Goal: Check status: Check status

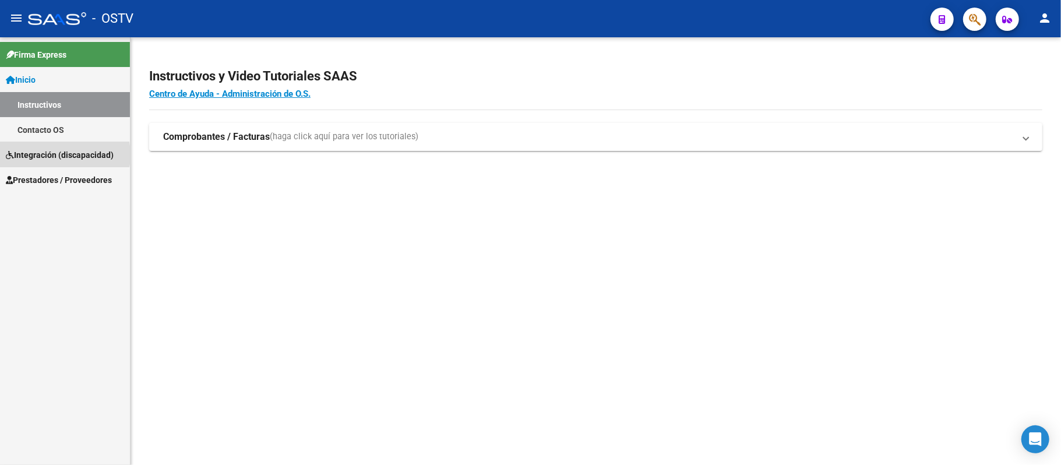
click at [51, 155] on span "Integración (discapacidad)" at bounding box center [60, 155] width 108 height 13
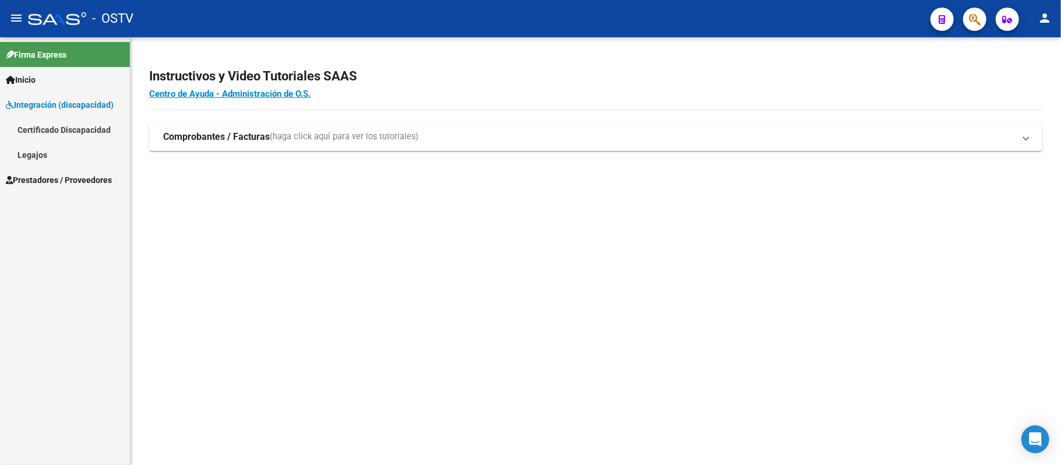
click at [52, 177] on span "Prestadores / Proveedores" at bounding box center [59, 180] width 106 height 13
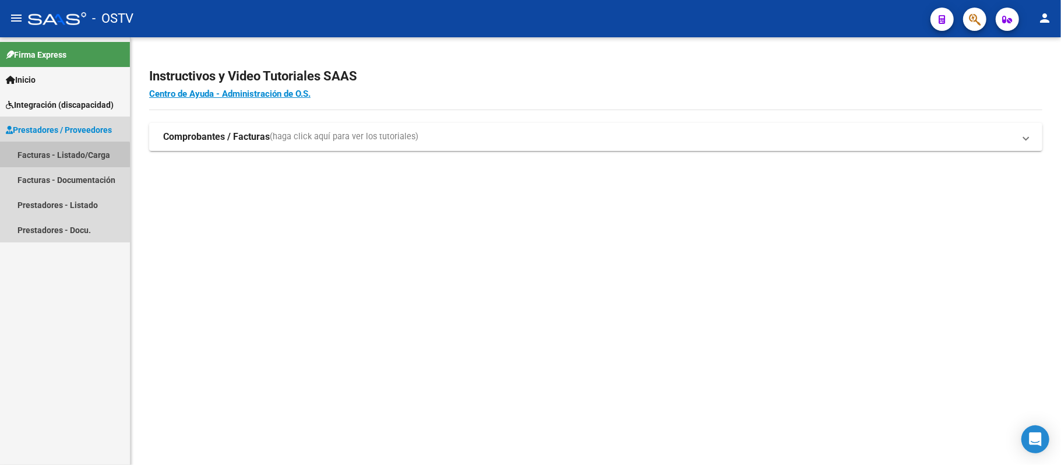
click at [50, 160] on link "Facturas - Listado/Carga" at bounding box center [65, 154] width 130 height 25
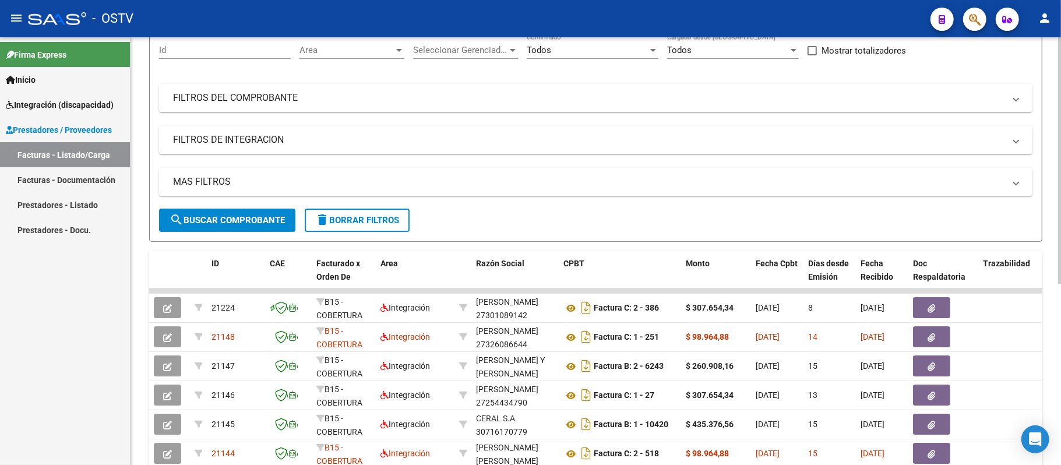
scroll to position [78, 0]
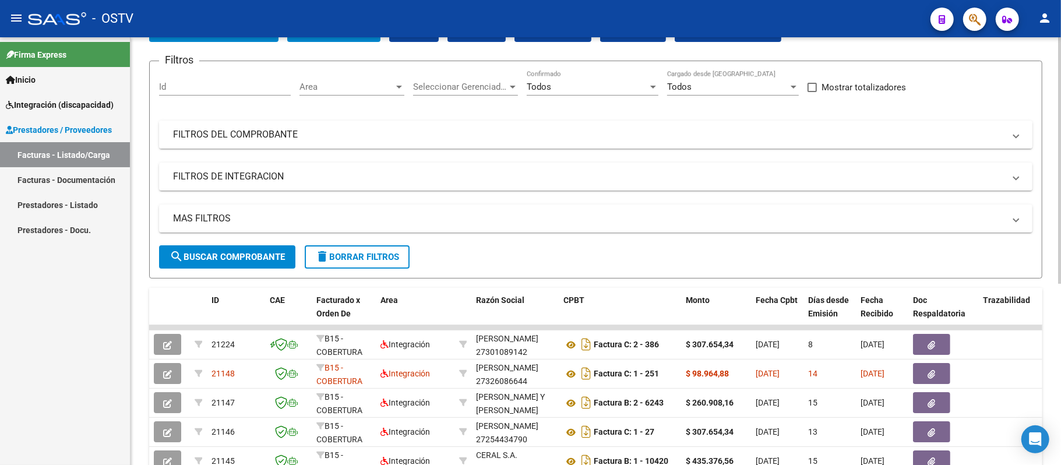
click at [721, 133] on mat-panel-title "FILTROS DEL COMPROBANTE" at bounding box center [589, 134] width 832 height 13
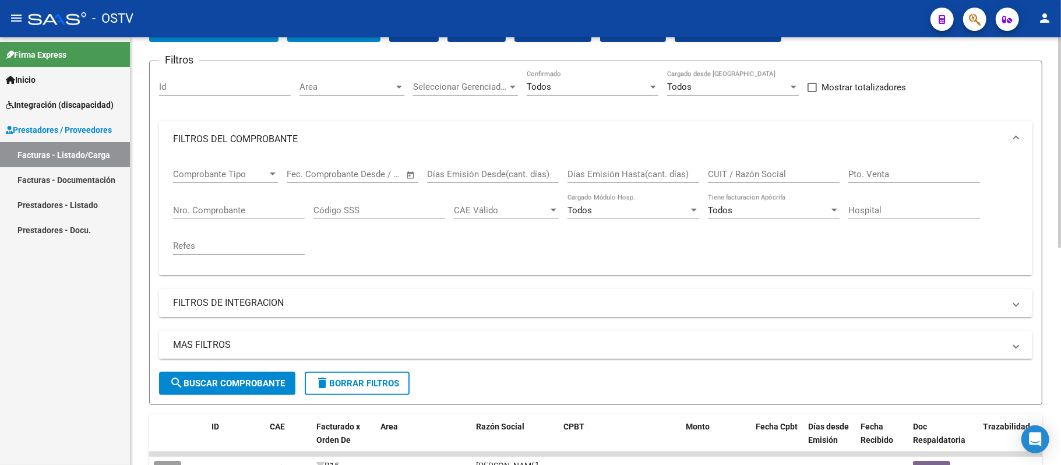
click at [762, 170] on input "CUIT / Razón Social" at bounding box center [774, 174] width 132 height 10
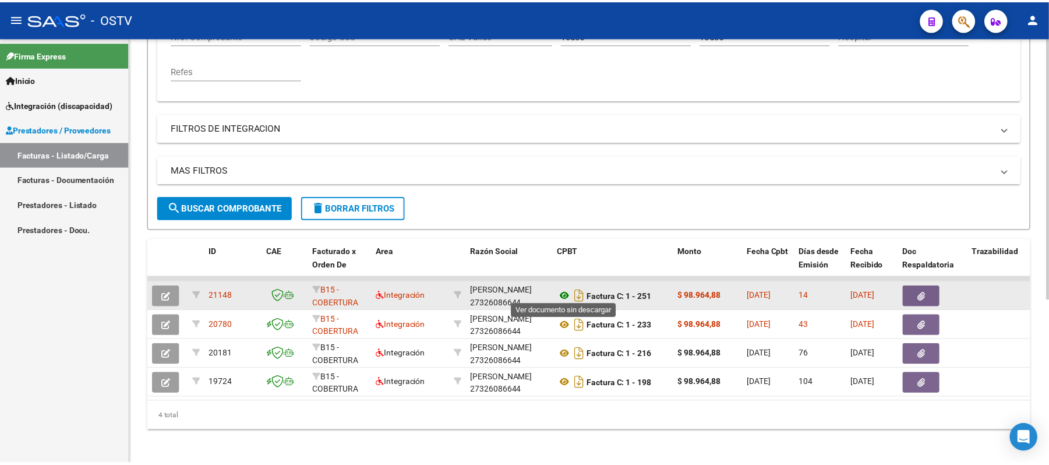
scroll to position [268, 0]
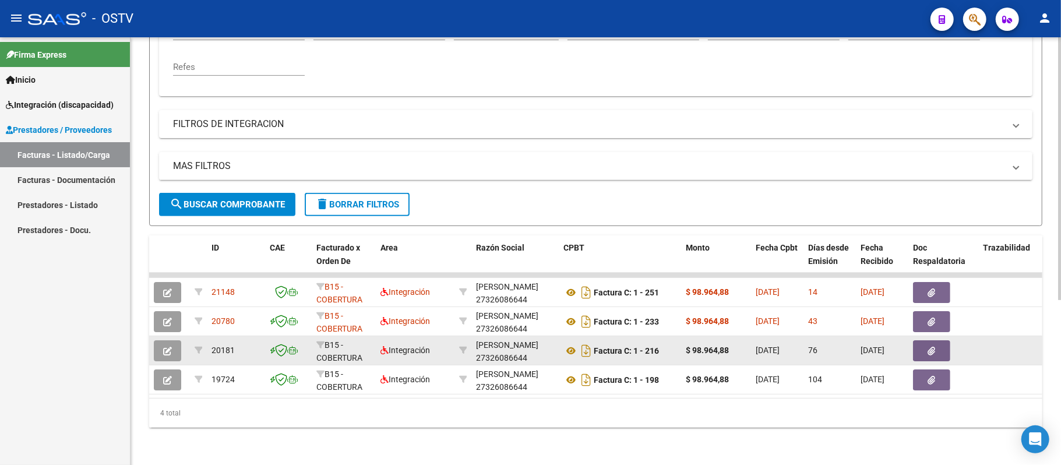
type input "27326086644"
click at [164, 347] on icon "button" at bounding box center [167, 351] width 9 height 9
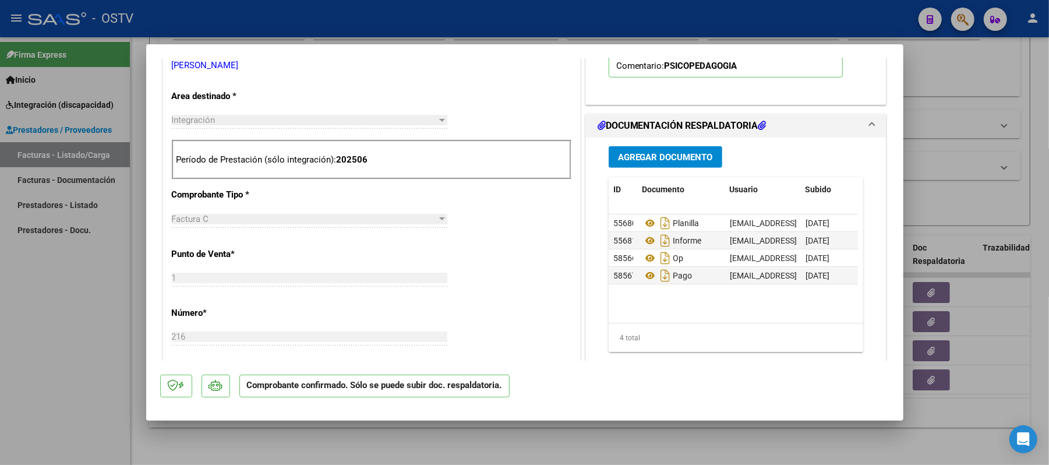
scroll to position [466, 0]
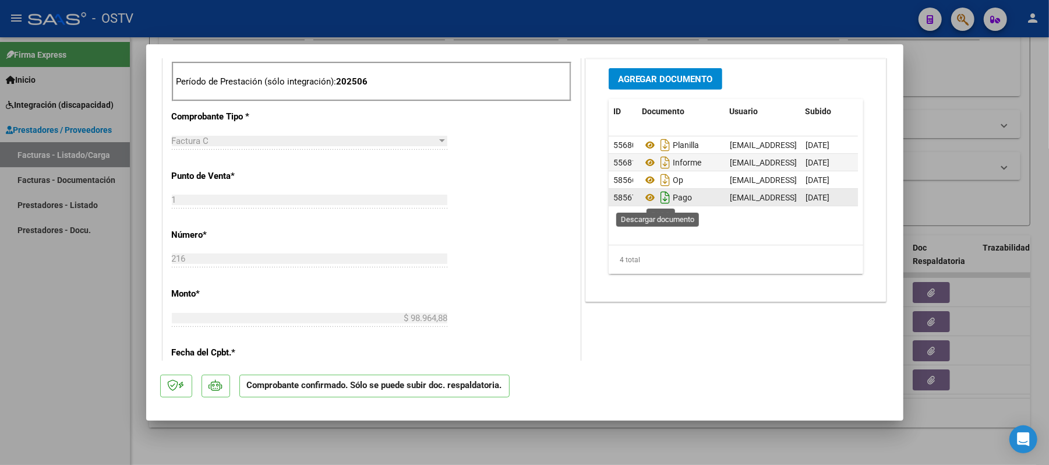
click at [658, 199] on icon "Descargar documento" at bounding box center [665, 197] width 15 height 19
click at [660, 185] on icon "Descargar documento" at bounding box center [665, 180] width 15 height 19
click at [473, 170] on div "CUIT * 27-32608664-4 Ingresar CUIT ANALISIS PRESTADOR [PERSON_NAME] [PERSON_NAM…" at bounding box center [371, 281] width 417 height 799
type input "$ 0,00"
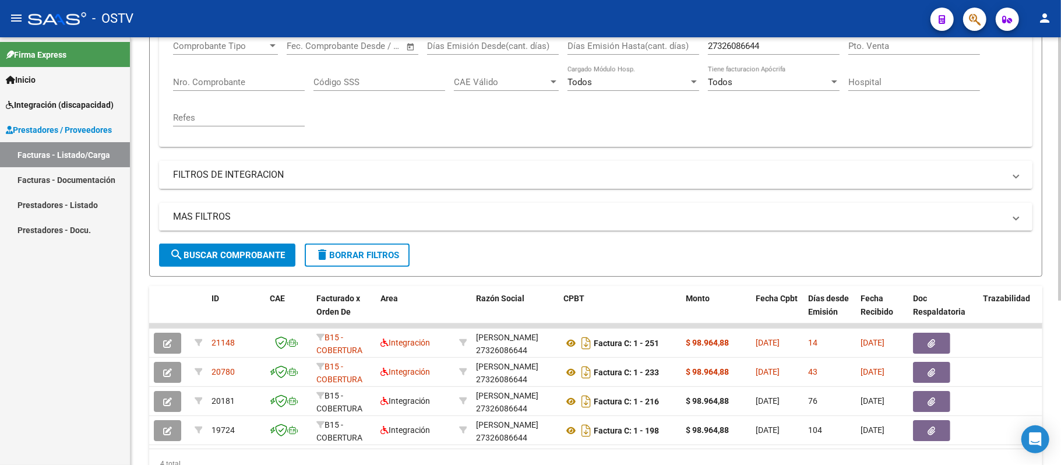
scroll to position [112, 0]
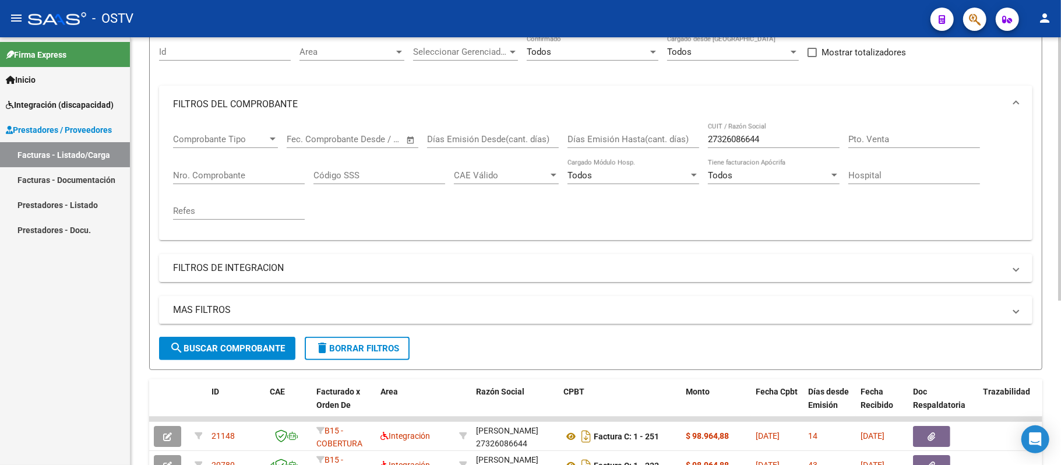
click at [739, 135] on input "27326086644" at bounding box center [774, 139] width 132 height 10
click at [742, 134] on input "27326086644" at bounding box center [774, 139] width 132 height 10
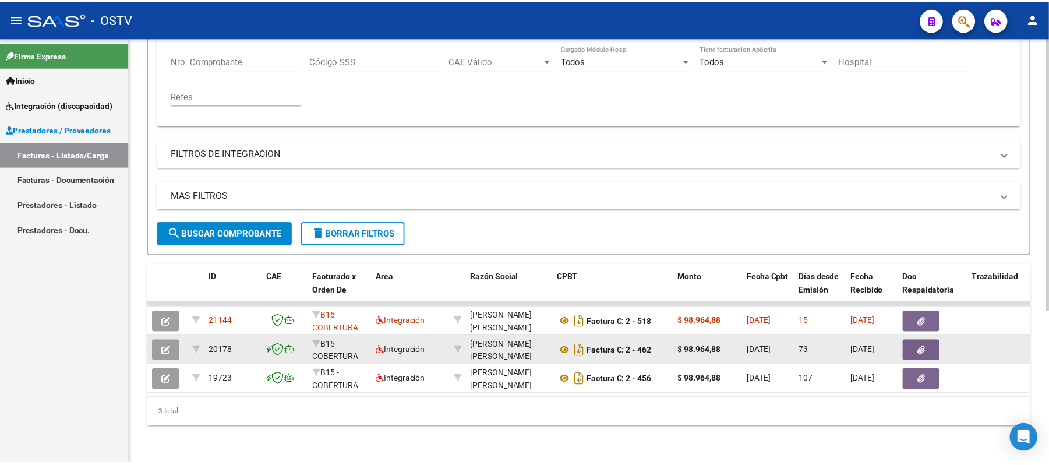
scroll to position [239, 0]
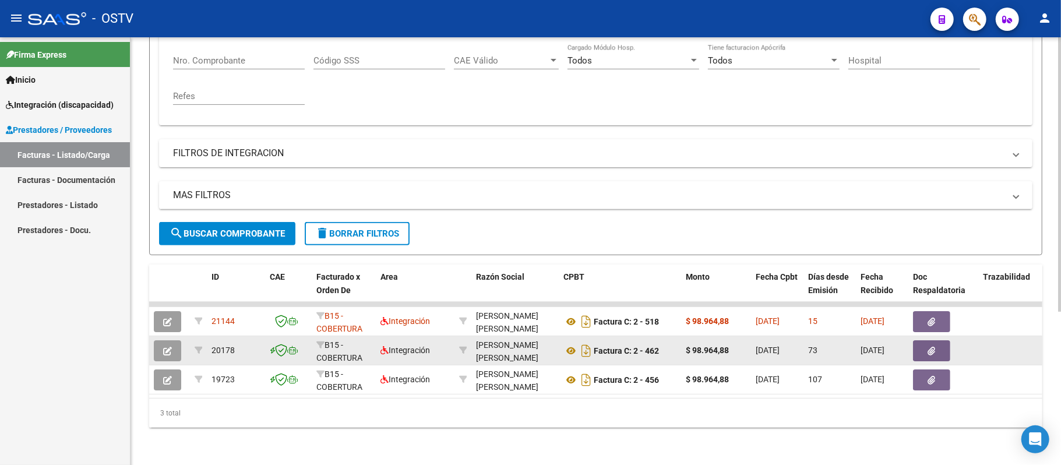
type input "20265065571"
click at [172, 340] on button "button" at bounding box center [167, 350] width 27 height 21
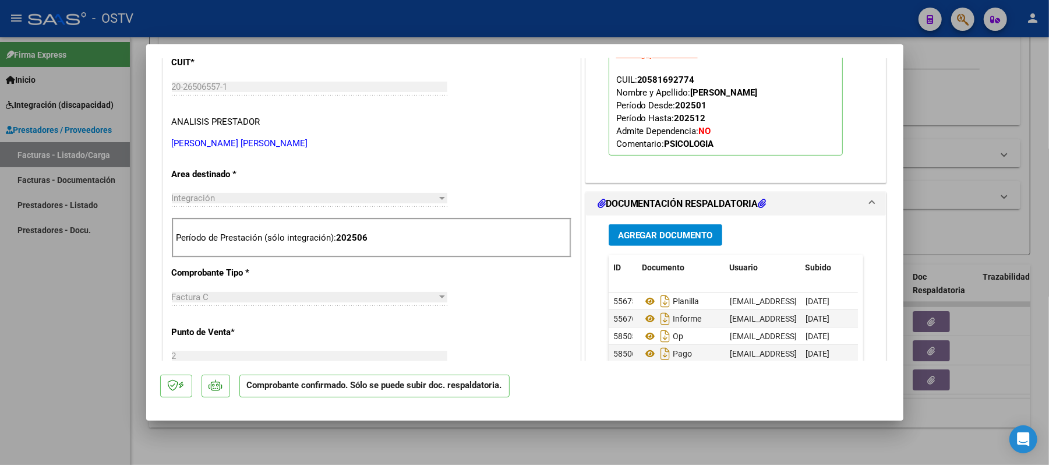
scroll to position [311, 0]
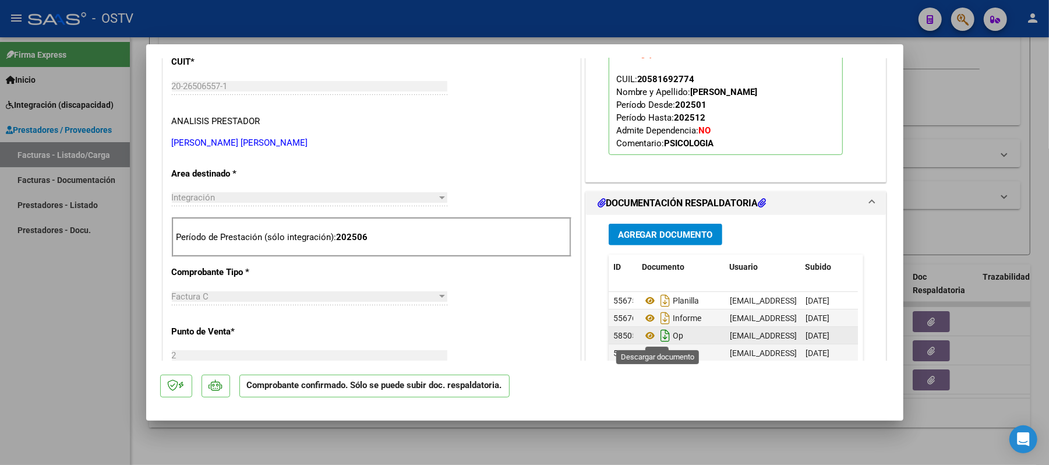
click at [658, 339] on icon "Descargar documento" at bounding box center [665, 335] width 15 height 19
click at [658, 353] on icon "Descargar documento" at bounding box center [665, 353] width 15 height 19
click at [541, 133] on div "CUIT * 20-26506557-1 Ingresar CUIT ANALISIS PRESTADOR [PERSON_NAME] [PERSON_NAM…" at bounding box center [372, 98] width 400 height 103
type input "$ 0,00"
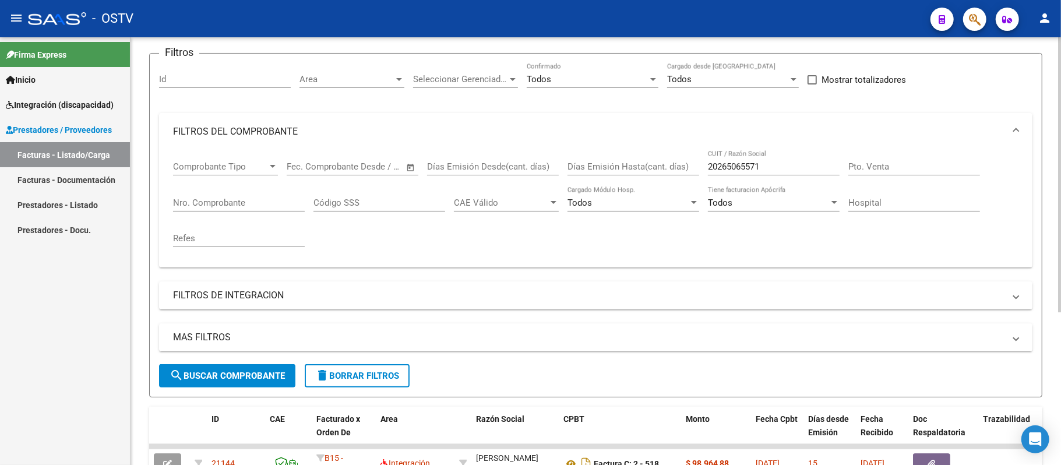
scroll to position [84, 0]
click at [747, 165] on input "20265065571" at bounding box center [774, 168] width 132 height 10
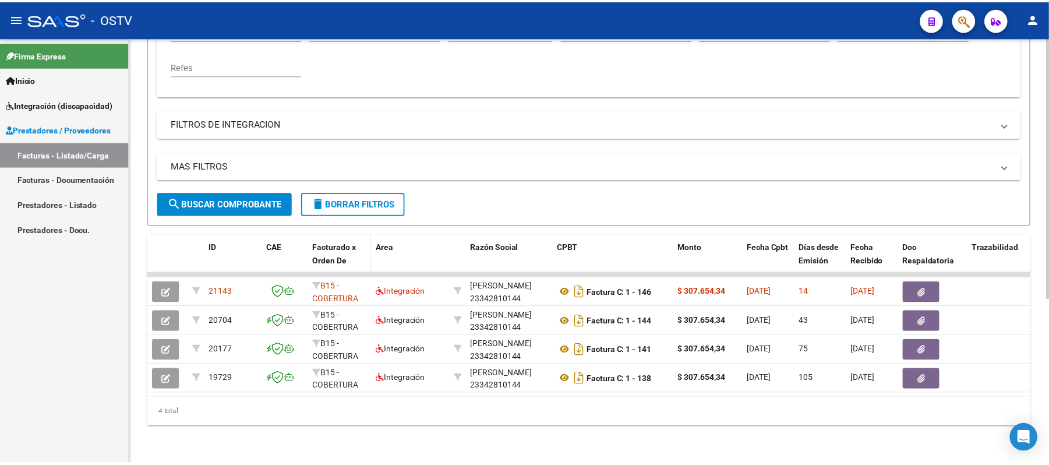
scroll to position [268, 0]
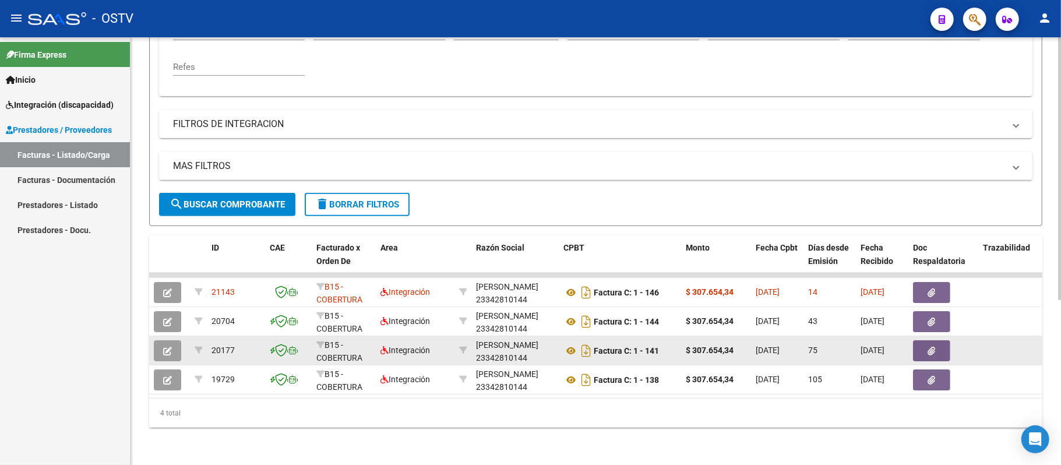
type input "23342810144"
click at [164, 347] on icon "button" at bounding box center [167, 351] width 9 height 9
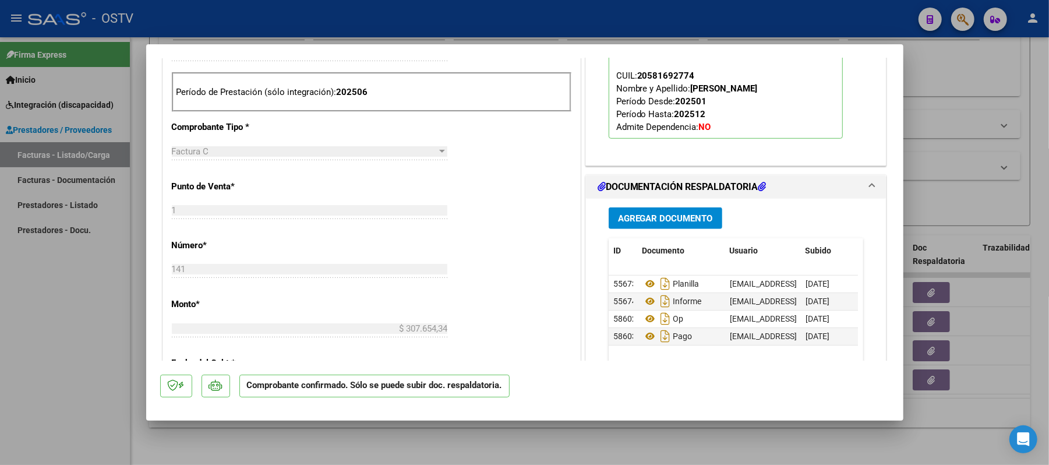
scroll to position [544, 0]
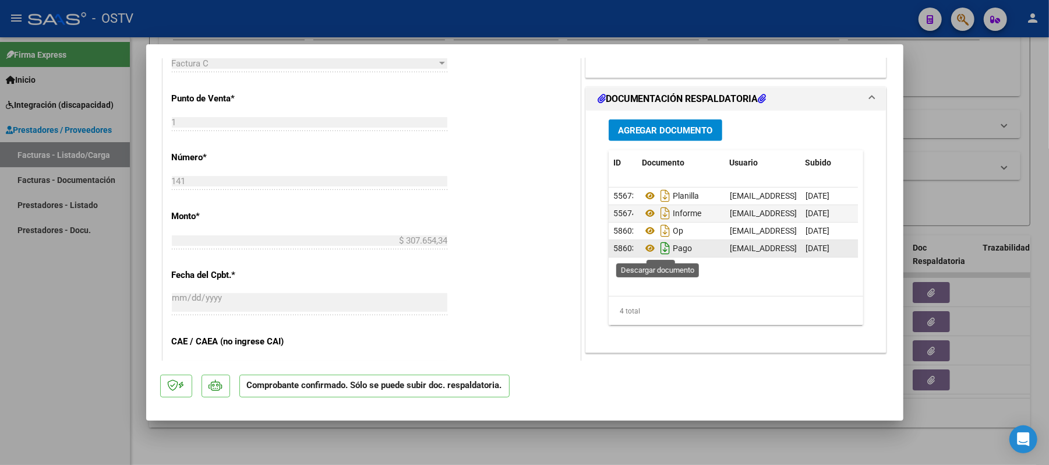
click at [660, 250] on icon "Descargar documento" at bounding box center [665, 248] width 15 height 19
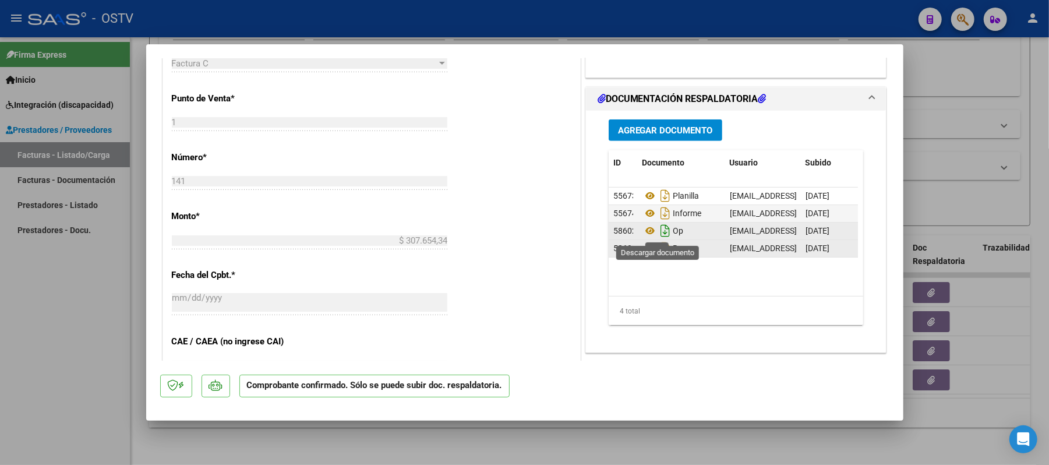
click at [660, 232] on icon "Descargar documento" at bounding box center [665, 230] width 15 height 19
click at [537, 283] on div "CUIT * 23-34281014-4 Ingresar CUIT ANALISIS PRESTADOR [PERSON_NAME] [PERSON_NAM…" at bounding box center [371, 204] width 417 height 799
type input "$ 0,00"
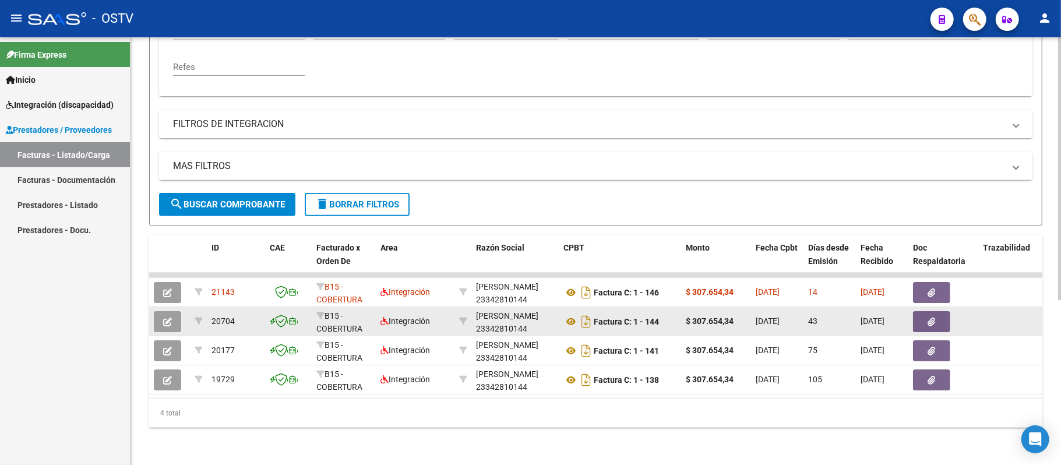
click at [168, 318] on icon "button" at bounding box center [167, 322] width 9 height 9
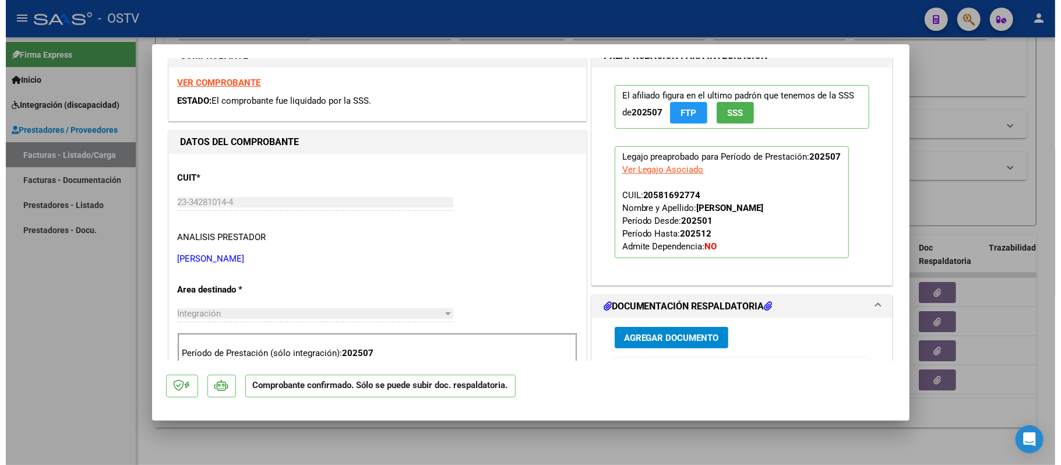
scroll to position [155, 0]
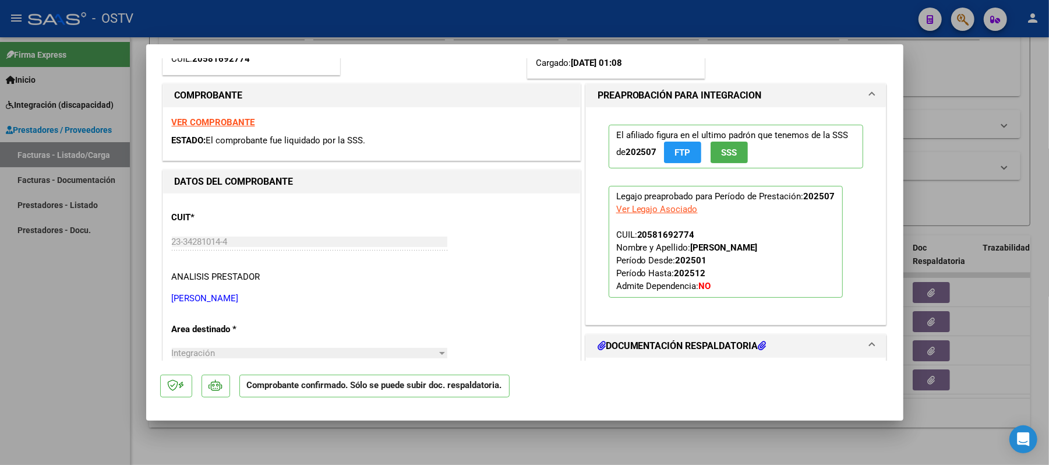
type input "$ 0,00"
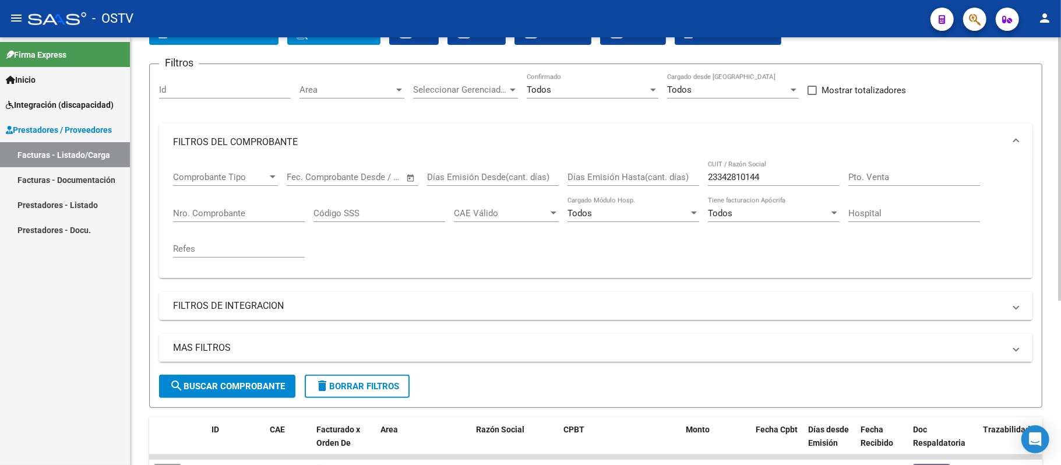
scroll to position [35, 0]
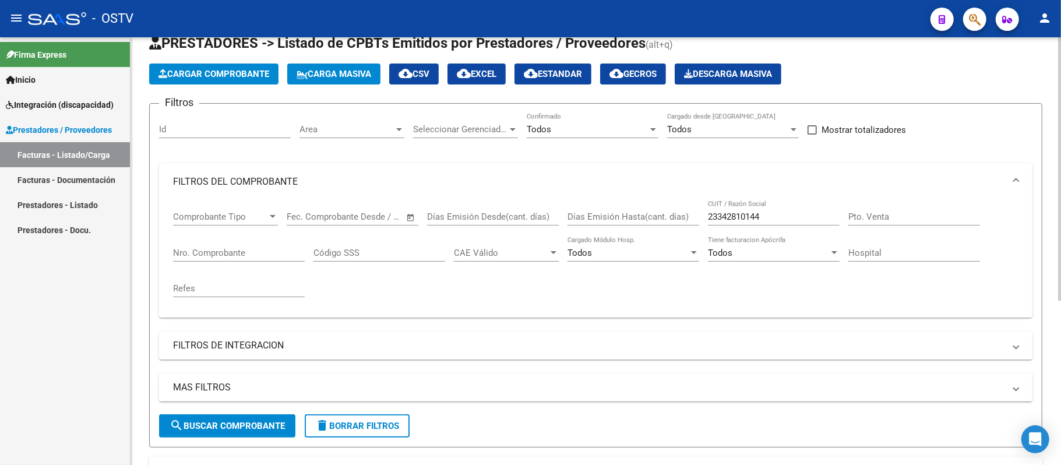
click at [760, 210] on div "23342810144 CUIT / Razón Social" at bounding box center [774, 212] width 132 height 25
click at [760, 218] on input "23342810144" at bounding box center [774, 217] width 132 height 10
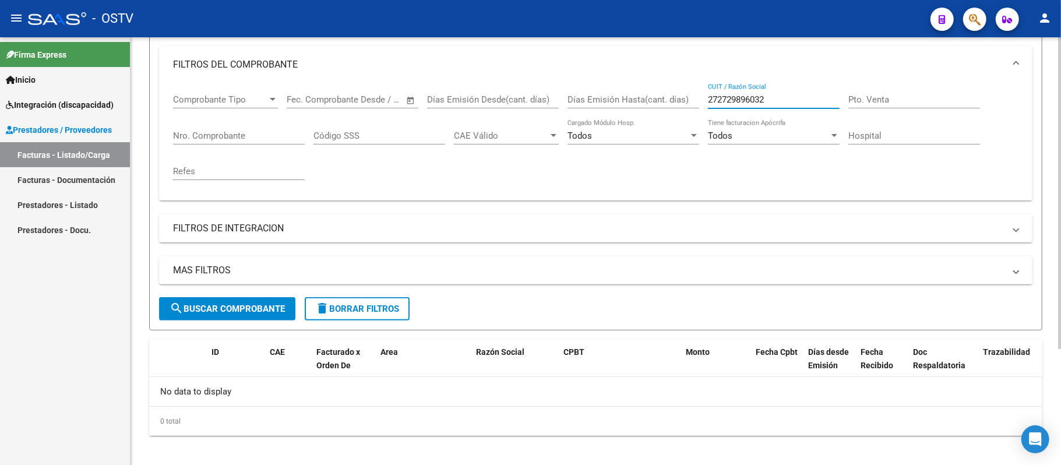
scroll to position [160, 0]
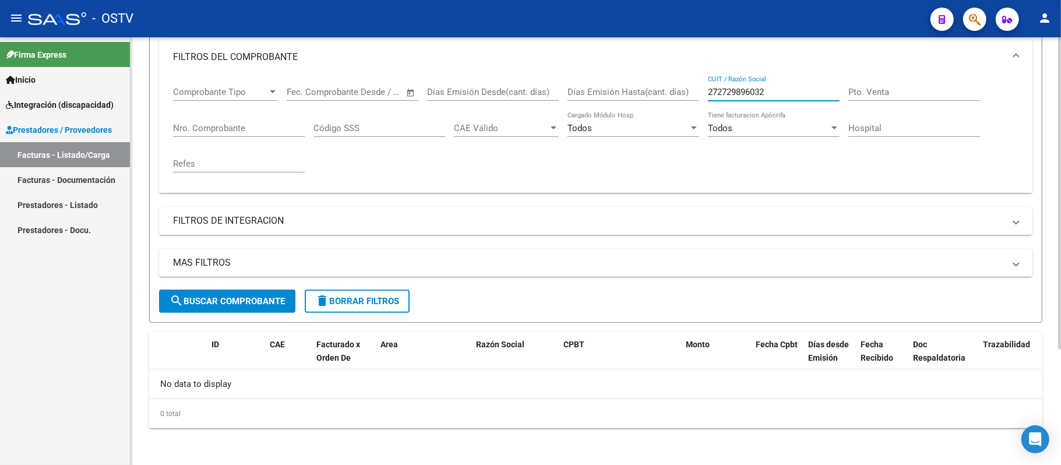
click at [769, 91] on input "272729896032" at bounding box center [774, 92] width 132 height 10
click at [772, 91] on input "272729896032" at bounding box center [774, 92] width 132 height 10
click at [751, 87] on input "2727" at bounding box center [774, 92] width 132 height 10
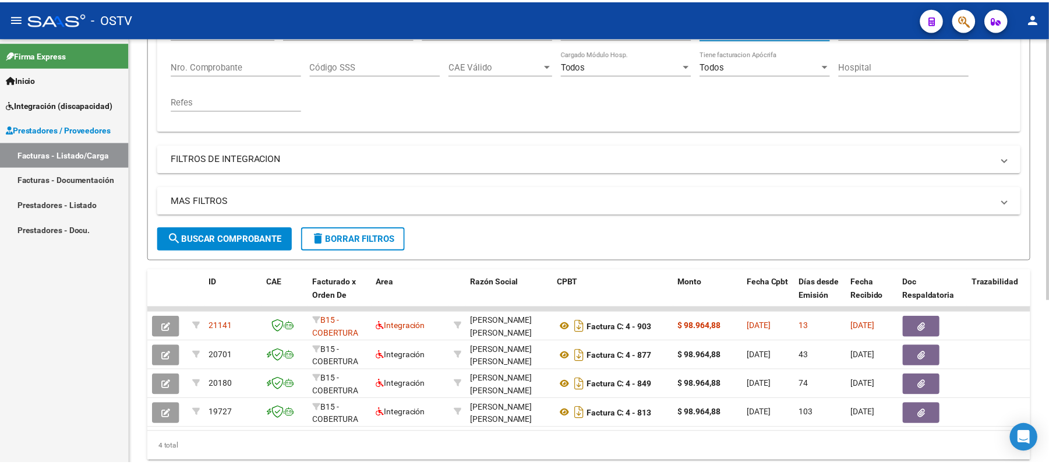
scroll to position [268, 0]
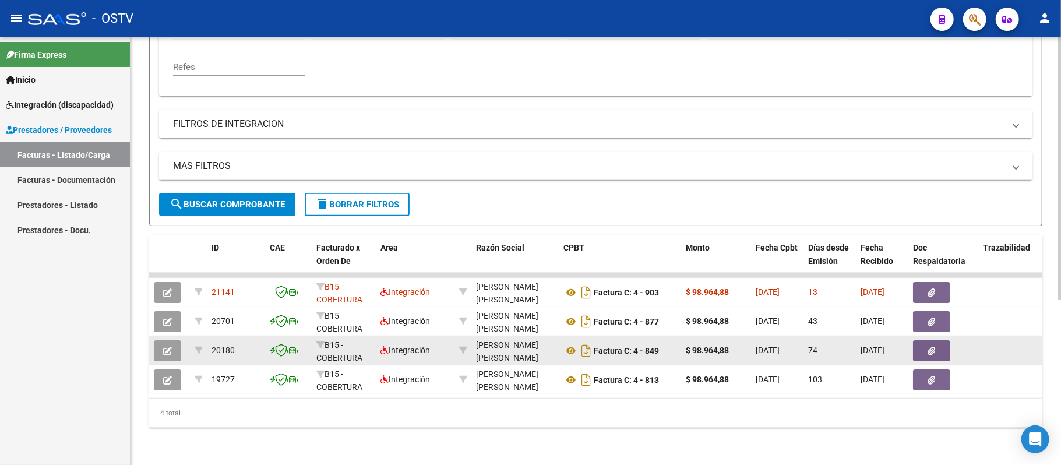
type input "27272986032"
click at [166, 347] on icon "button" at bounding box center [167, 351] width 9 height 9
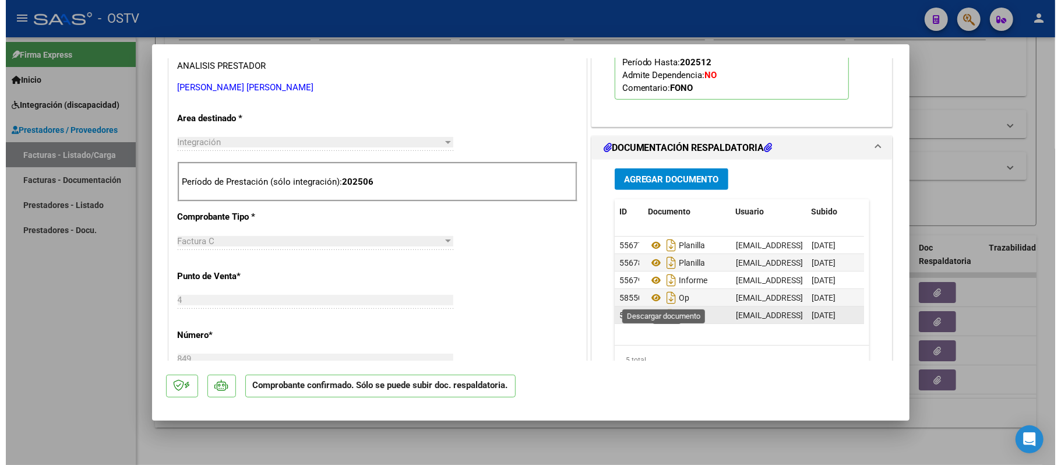
scroll to position [388, 0]
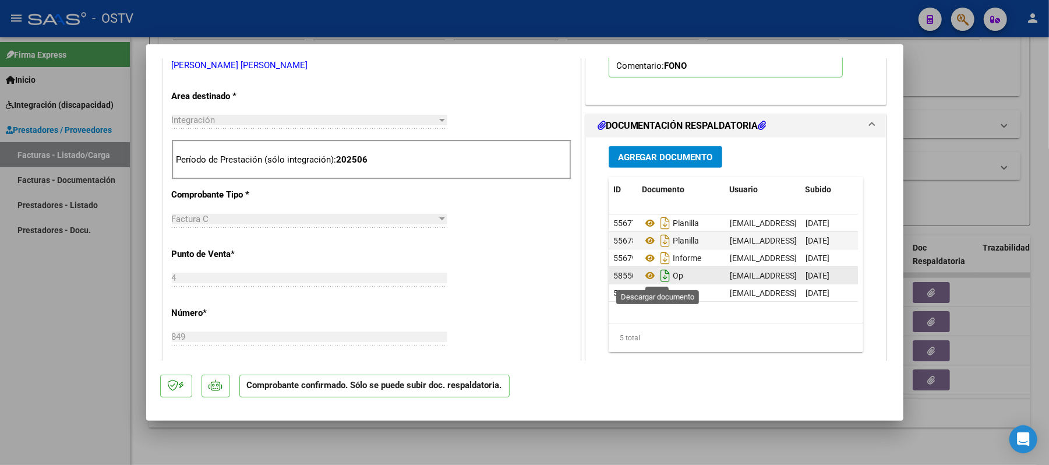
click at [658, 281] on icon "Descargar documento" at bounding box center [665, 275] width 15 height 19
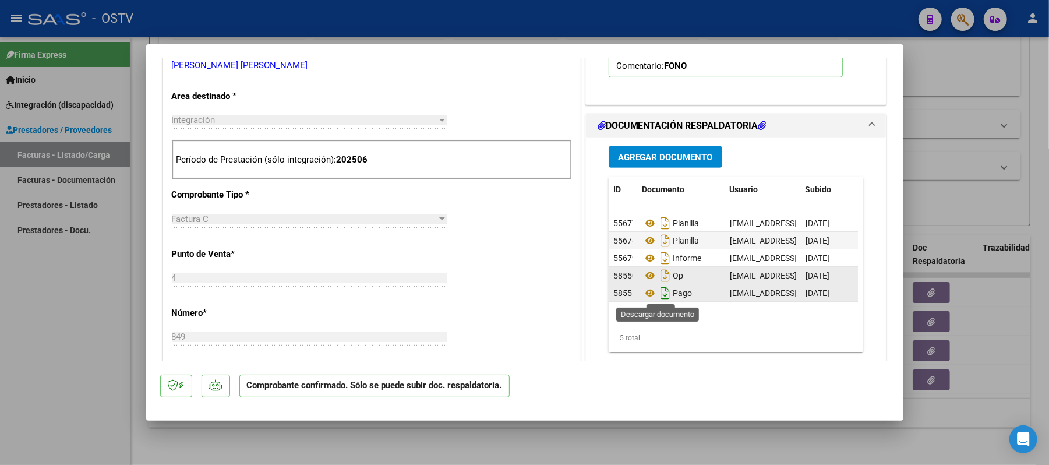
click at [660, 294] on icon "Descargar documento" at bounding box center [665, 293] width 15 height 19
type input "$ 0,00"
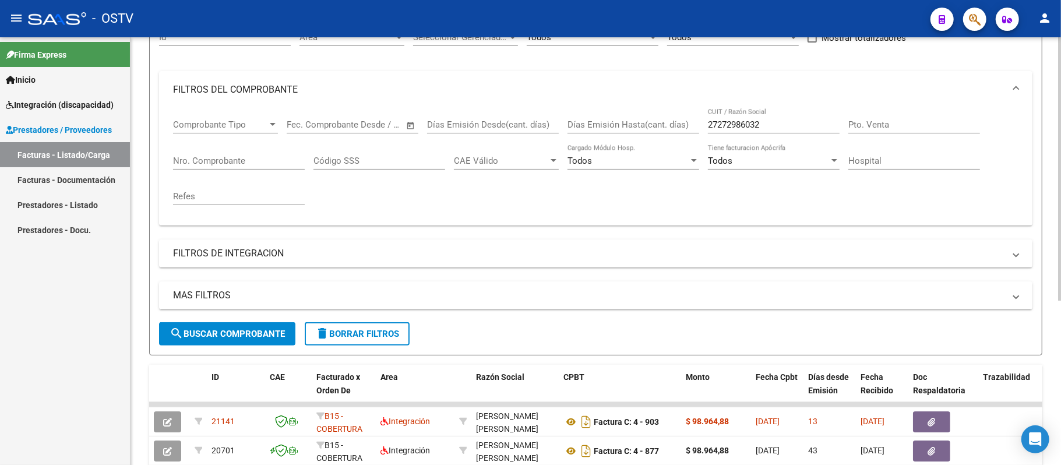
scroll to position [112, 0]
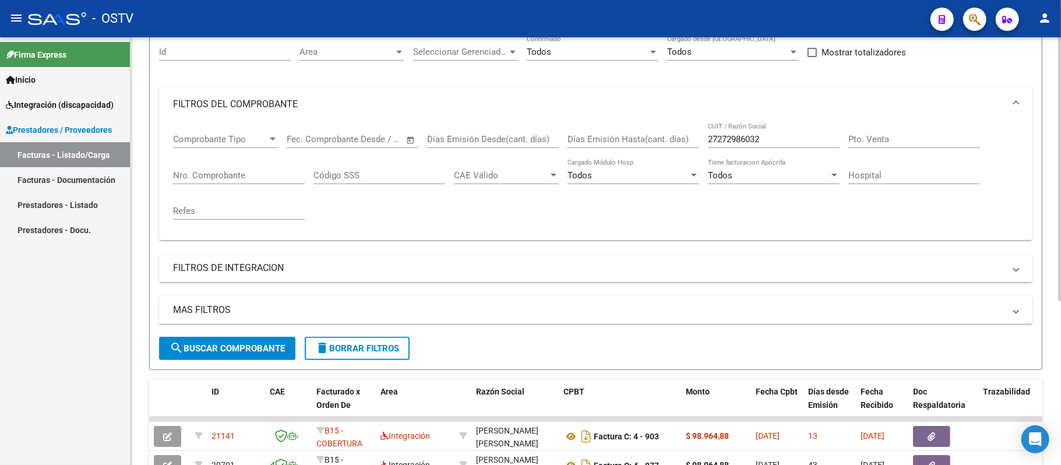
click at [790, 138] on input "27272986032" at bounding box center [774, 139] width 132 height 10
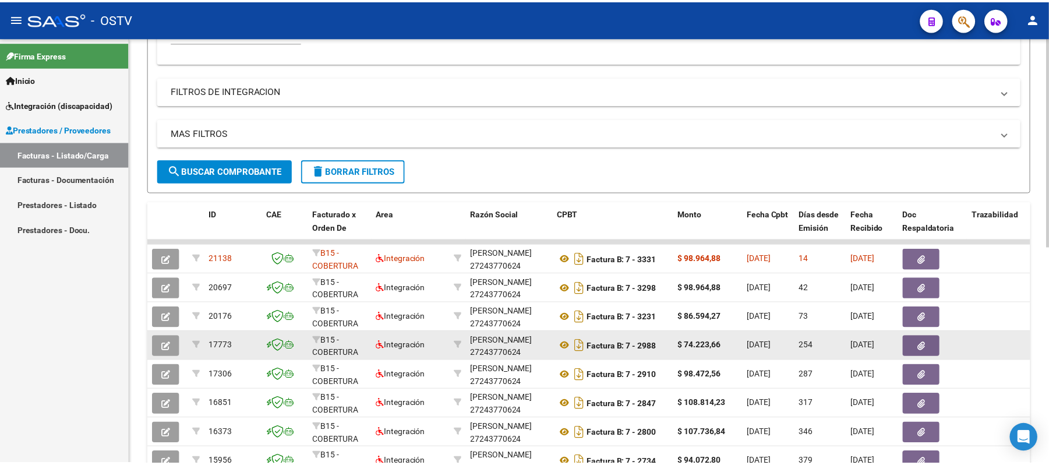
scroll to position [346, 0]
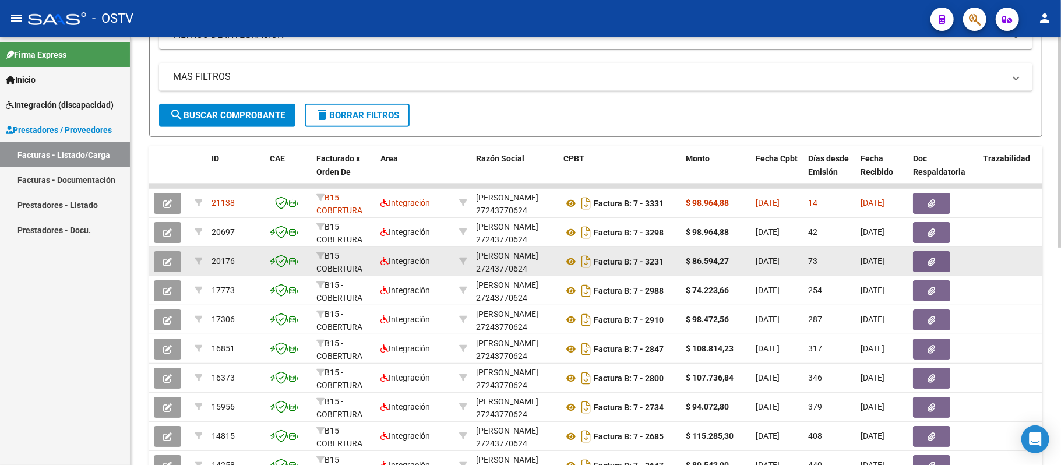
type input "27243770624"
click at [157, 260] on button "button" at bounding box center [167, 261] width 27 height 21
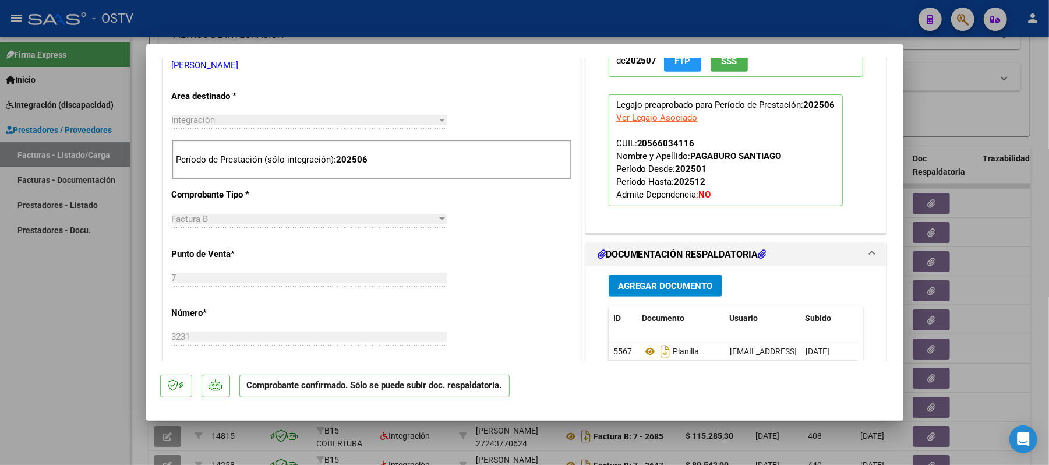
scroll to position [621, 0]
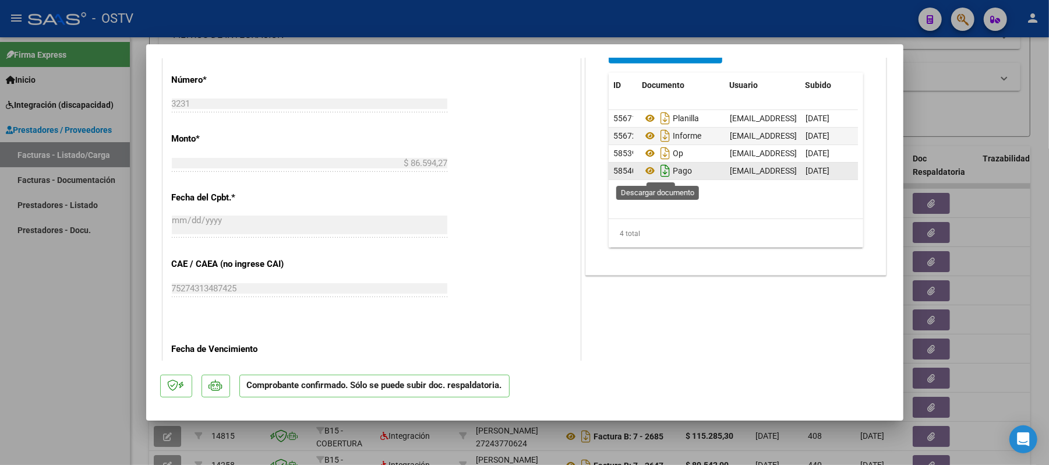
click at [658, 172] on icon "Descargar documento" at bounding box center [665, 170] width 15 height 19
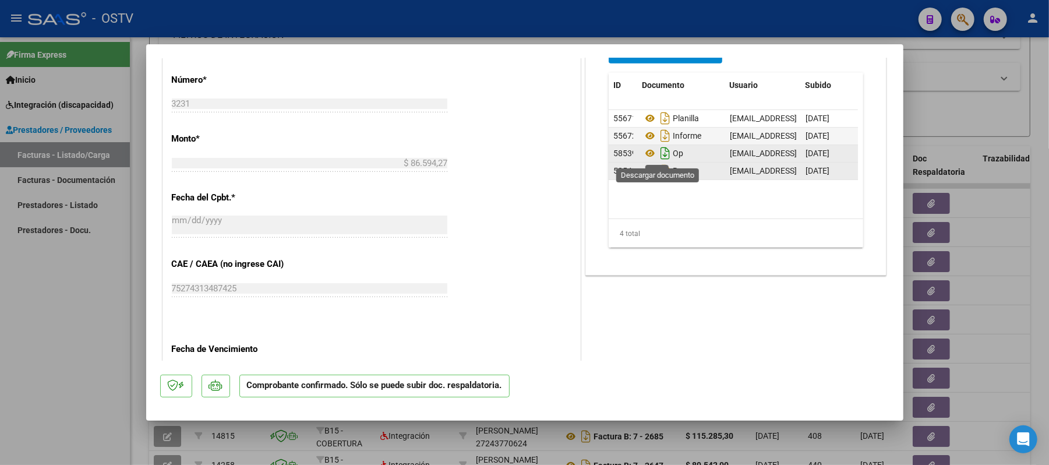
click at [660, 154] on icon "Descargar documento" at bounding box center [665, 153] width 15 height 19
click at [559, 264] on div "CUIT * 27-24377062-4 Ingresar CUIT ANALISIS PRESTADOR [PERSON_NAME] [PERSON_NAM…" at bounding box center [371, 126] width 417 height 799
type input "$ 0,00"
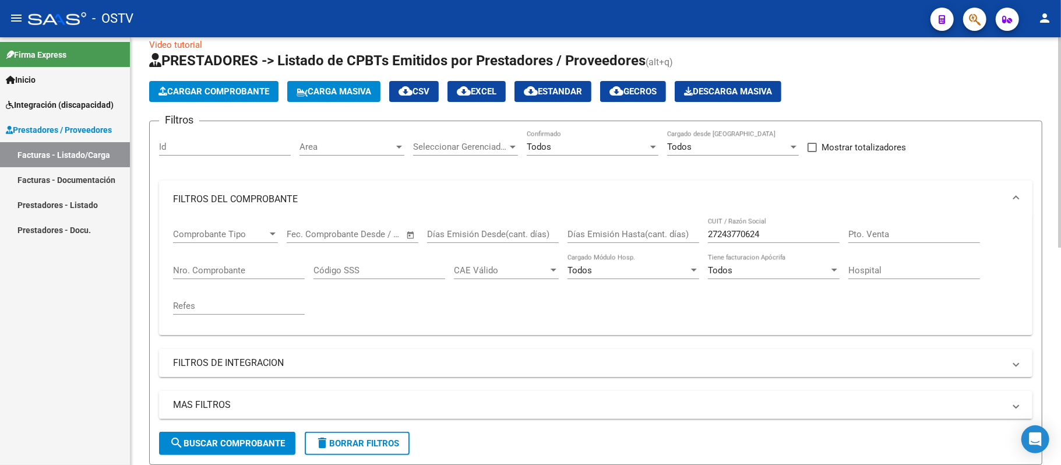
scroll to position [0, 0]
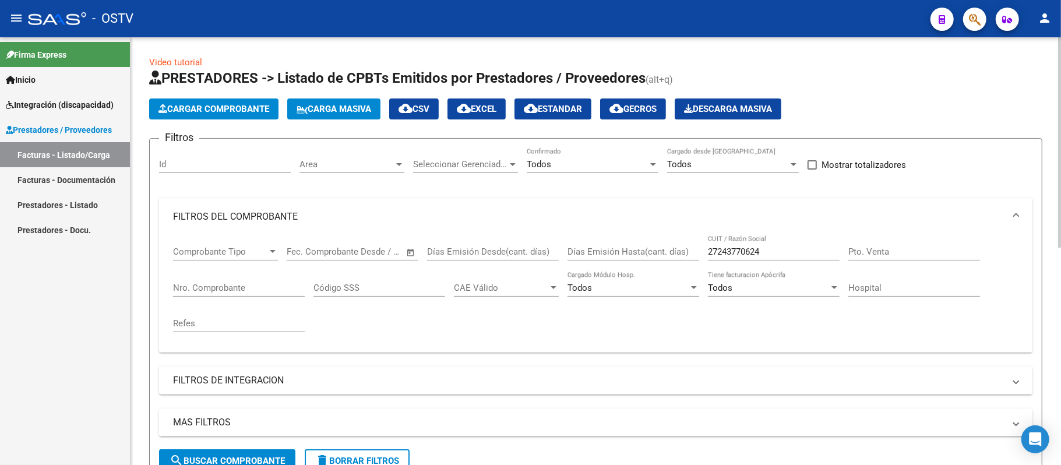
click at [770, 249] on input "27243770624" at bounding box center [774, 251] width 132 height 10
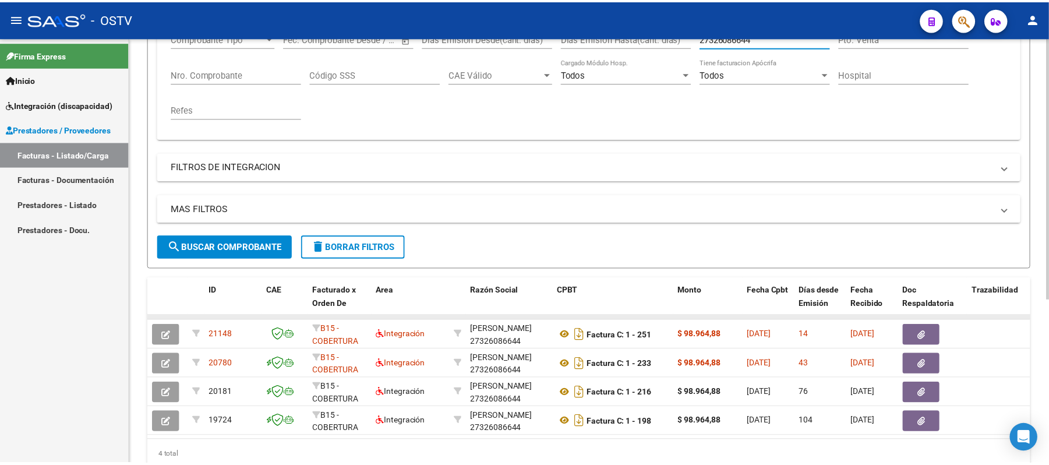
scroll to position [268, 0]
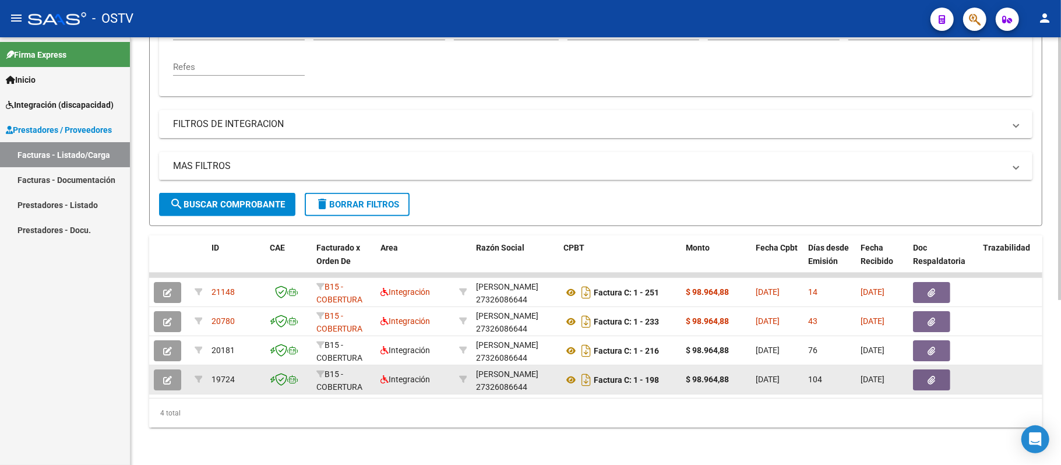
type input "27326086644"
click at [172, 369] on button "button" at bounding box center [167, 379] width 27 height 21
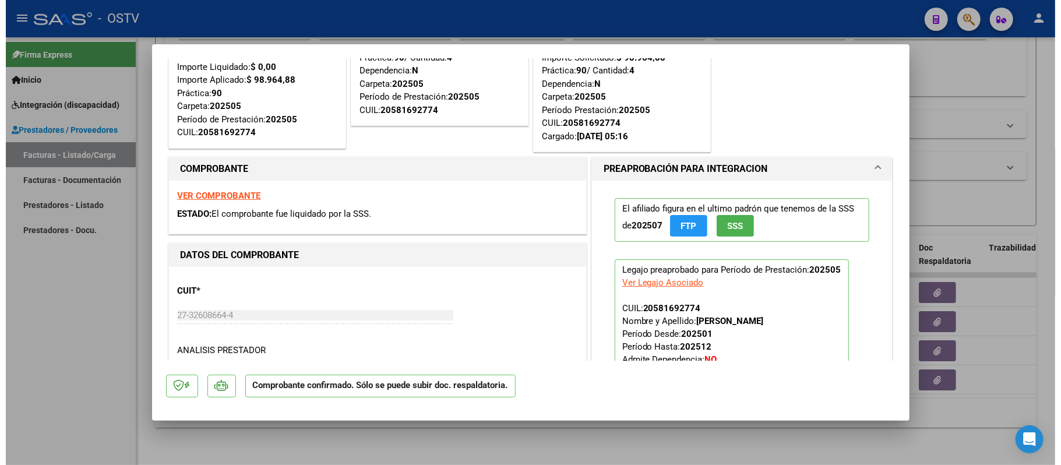
scroll to position [410, 0]
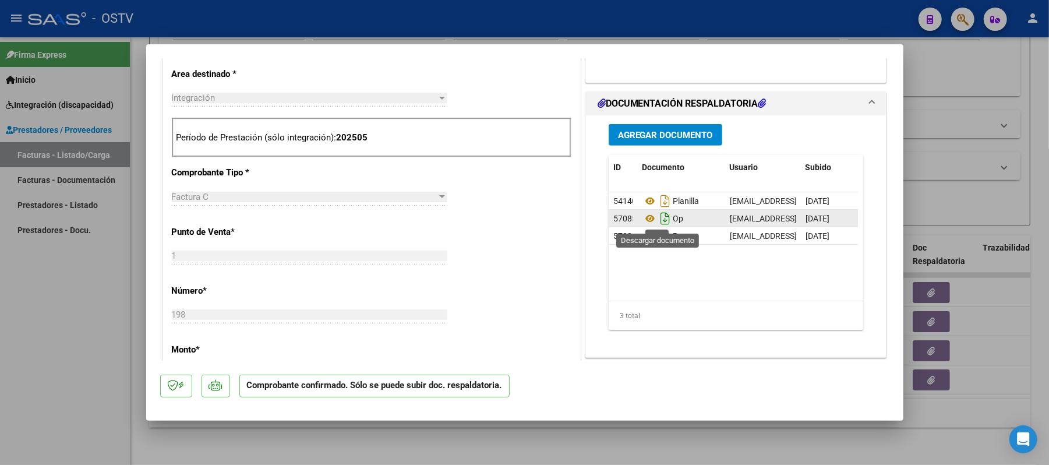
click at [658, 219] on icon "Descargar documento" at bounding box center [665, 218] width 15 height 19
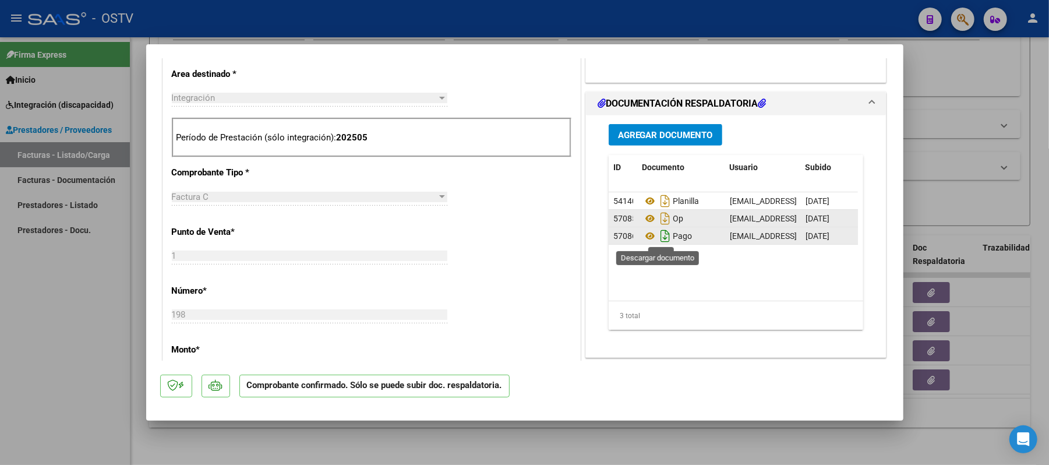
click at [663, 235] on icon "Descargar documento" at bounding box center [665, 236] width 15 height 19
click at [801, 85] on div "PREAPROBACIÓN PARA INTEGRACION El afiliado figura en el ultimo padrón que tenem…" at bounding box center [736, 283] width 307 height 915
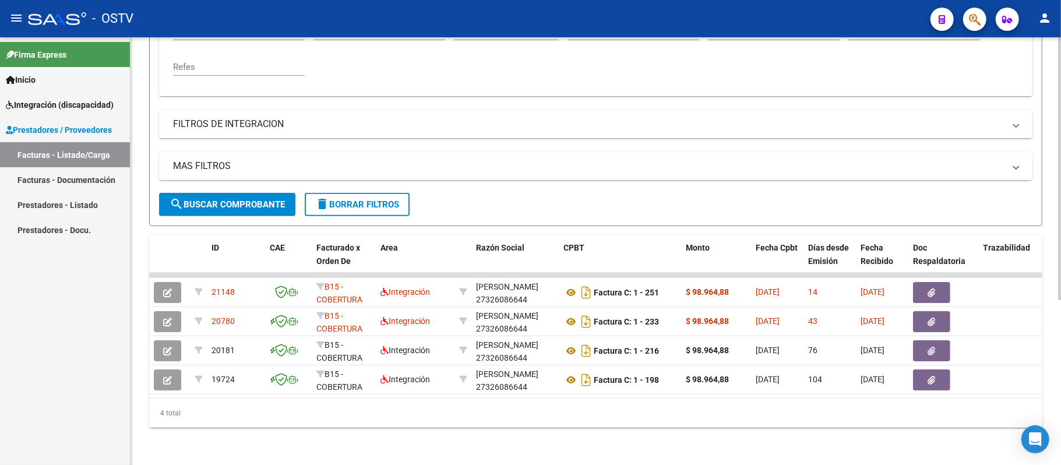
scroll to position [0, 0]
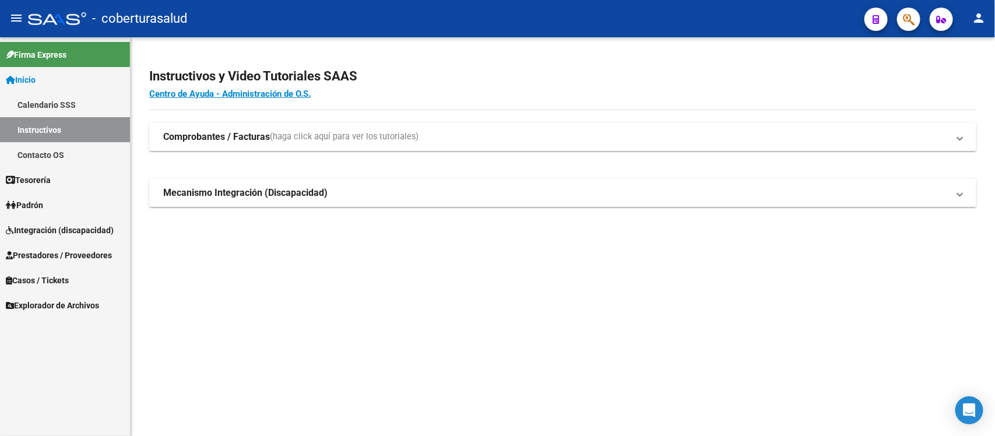
click at [57, 231] on span "Integración (discapacidad)" at bounding box center [60, 230] width 108 height 13
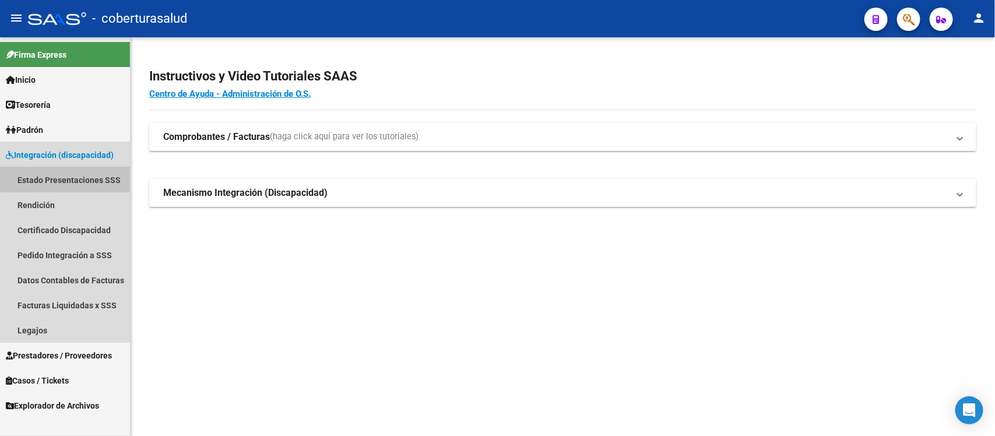
click at [87, 175] on link "Estado Presentaciones SSS" at bounding box center [65, 179] width 130 height 25
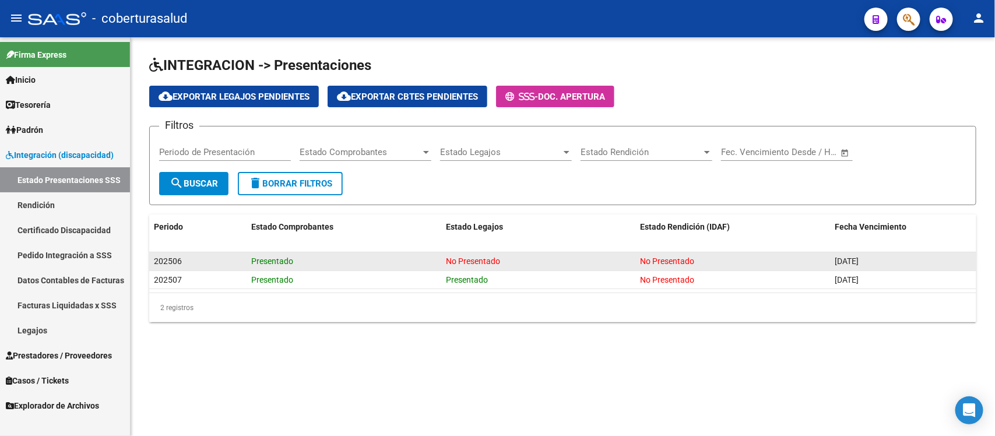
click at [336, 255] on div "Presentado" at bounding box center [343, 261] width 185 height 13
